Goal: Communication & Community: Ask a question

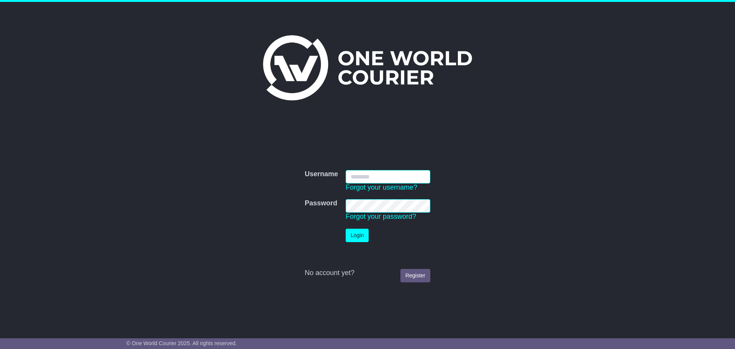
click at [388, 177] on input "Username" at bounding box center [388, 176] width 85 height 13
type input "**********"
click at [360, 235] on button "Login" at bounding box center [357, 235] width 23 height 13
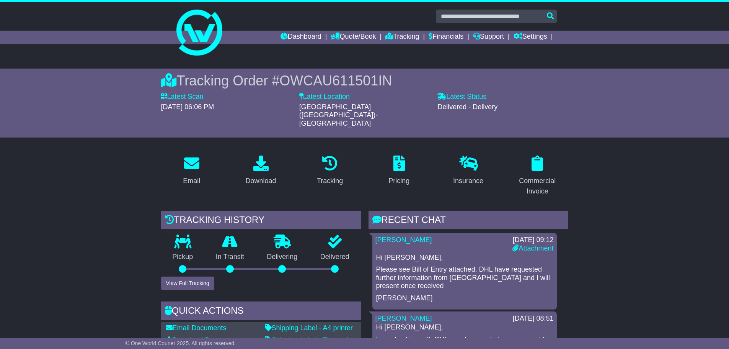
scroll to position [38, 0]
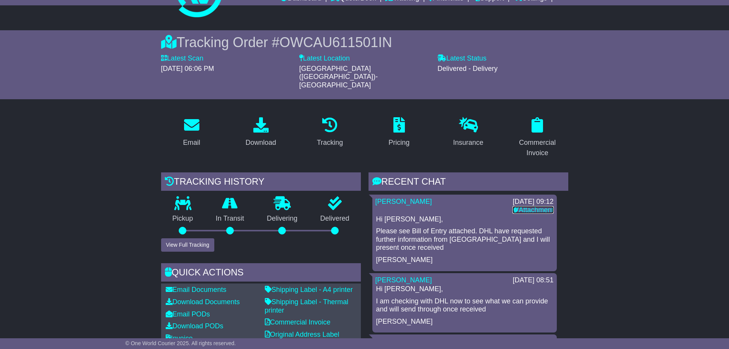
click at [524, 206] on link "Attachment" at bounding box center [533, 210] width 41 height 8
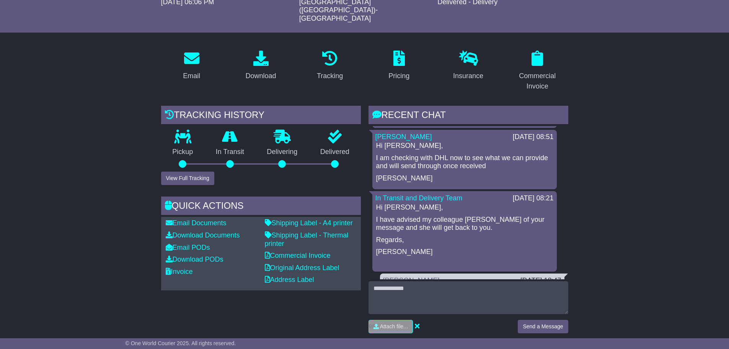
scroll to position [230, 0]
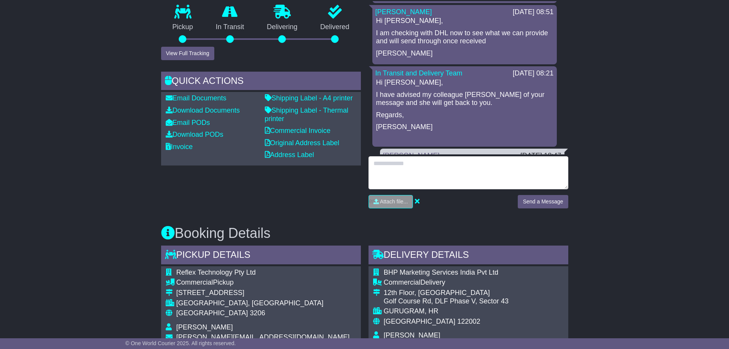
click at [432, 156] on textarea at bounding box center [469, 172] width 200 height 33
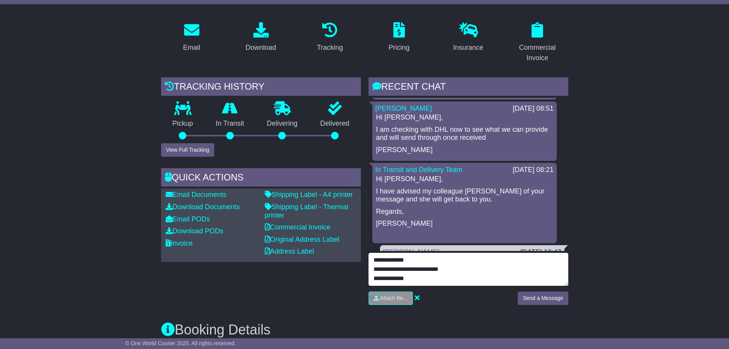
scroll to position [153, 0]
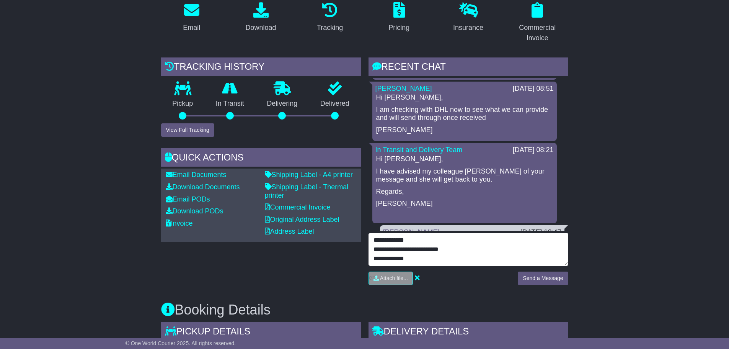
type textarea "**********"
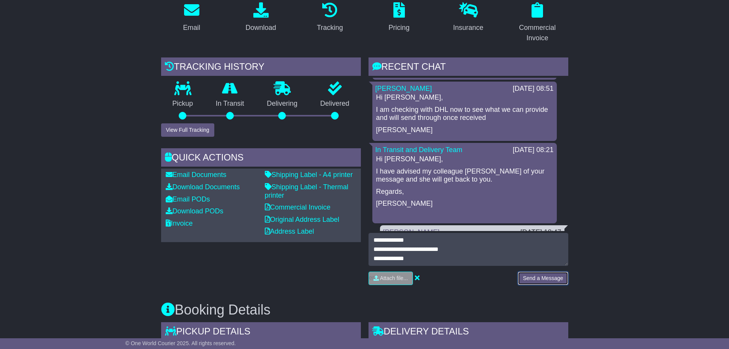
click at [537, 271] on button "Send a Message" at bounding box center [543, 277] width 50 height 13
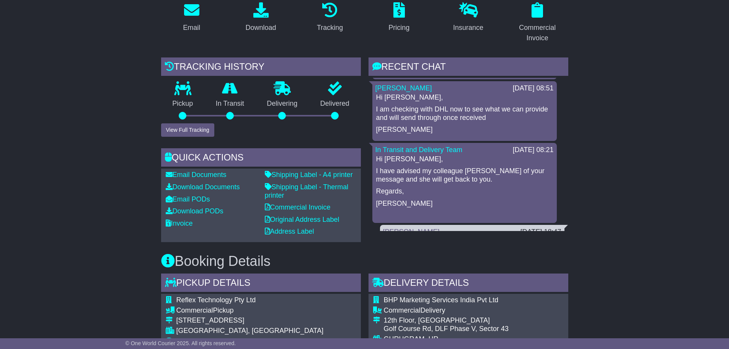
scroll to position [77, 0]
